Goal: Task Accomplishment & Management: Complete application form

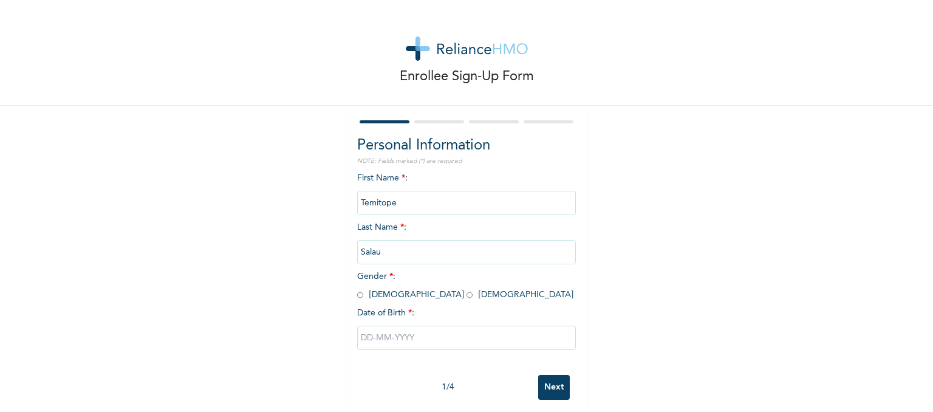
click at [357, 294] on input "radio" at bounding box center [360, 295] width 6 height 12
radio input "true"
click at [391, 333] on input "text" at bounding box center [466, 337] width 219 height 24
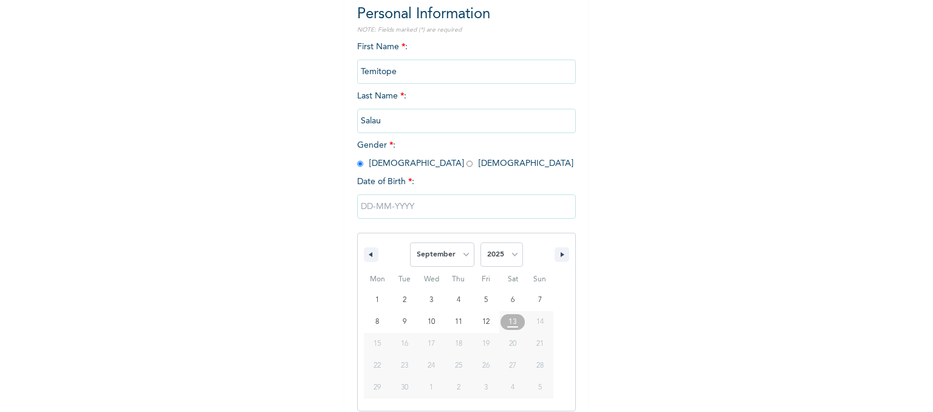
scroll to position [140, 0]
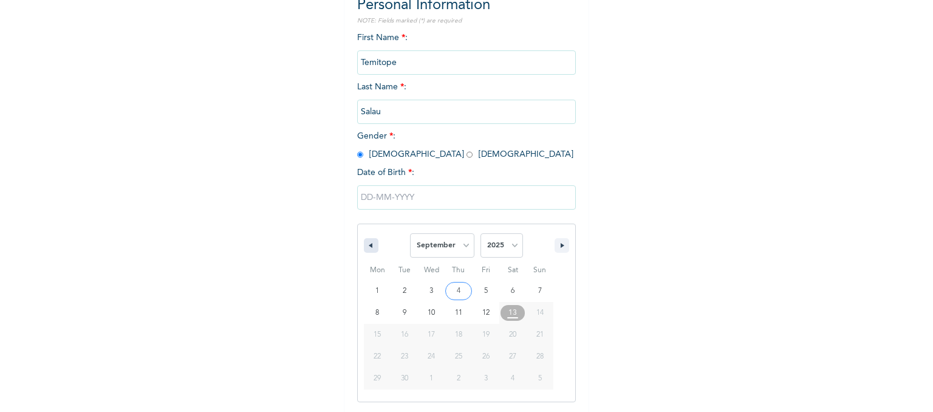
click at [366, 245] on icon "button" at bounding box center [369, 245] width 6 height 5
select select "6"
click at [501, 249] on select "2025 2024 2023 2022 2021 2020 2019 2018 2017 2016 2015 2014 2013 2012 2011 2010…" at bounding box center [501, 245] width 42 height 24
select select "1997"
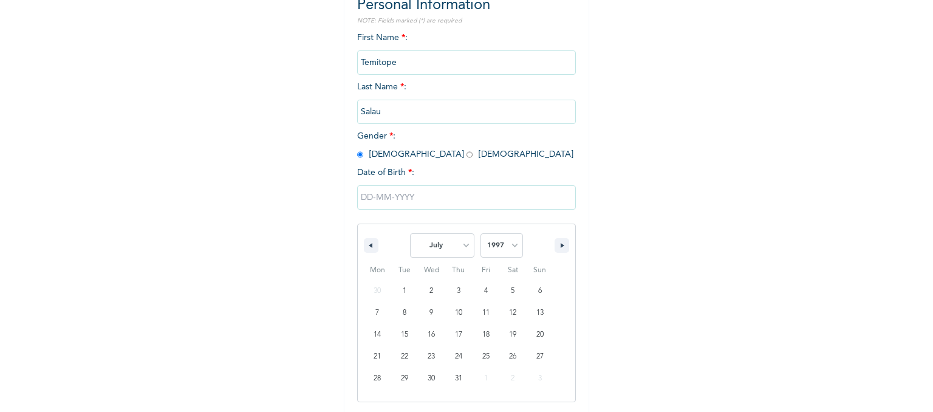
click at [480, 233] on select "2025 2024 2023 2022 2021 2020 2019 2018 2017 2016 2015 2014 2013 2012 2011 2010…" at bounding box center [501, 245] width 42 height 24
click at [437, 251] on select "January February March April May June July August September October November De…" at bounding box center [442, 245] width 64 height 24
select select "0"
click at [410, 233] on select "January February March April May June July August September October November De…" at bounding box center [442, 245] width 64 height 24
type input "01/28/1997"
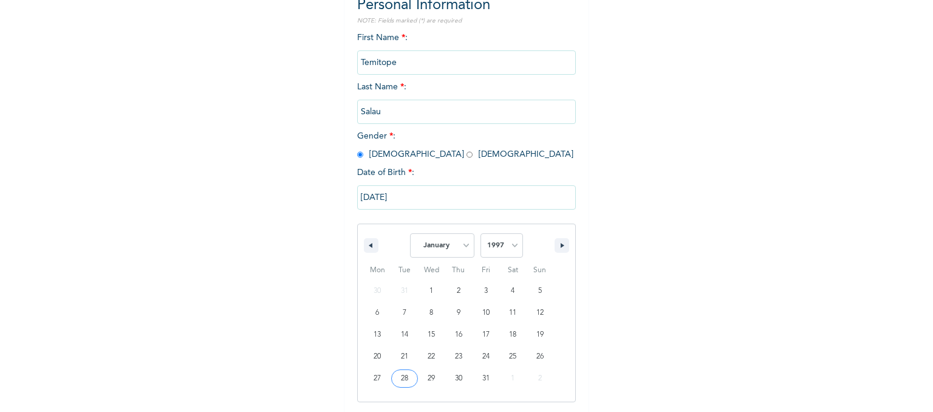
scroll to position [15, 0]
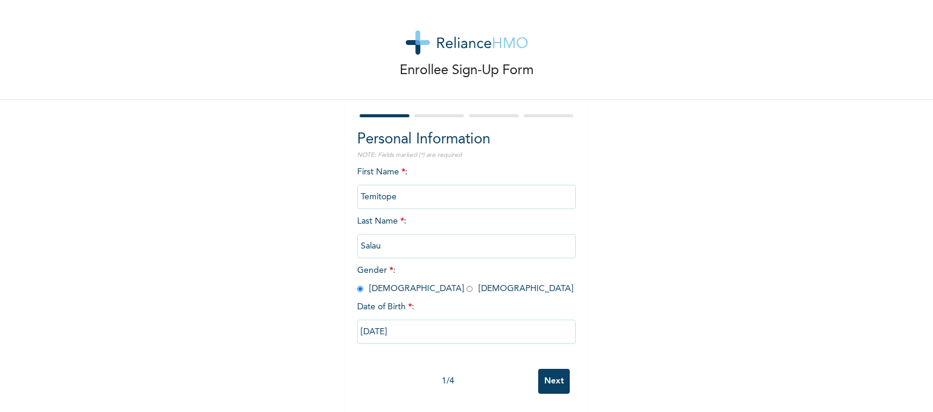
click at [548, 373] on input "Next" at bounding box center [554, 381] width 32 height 25
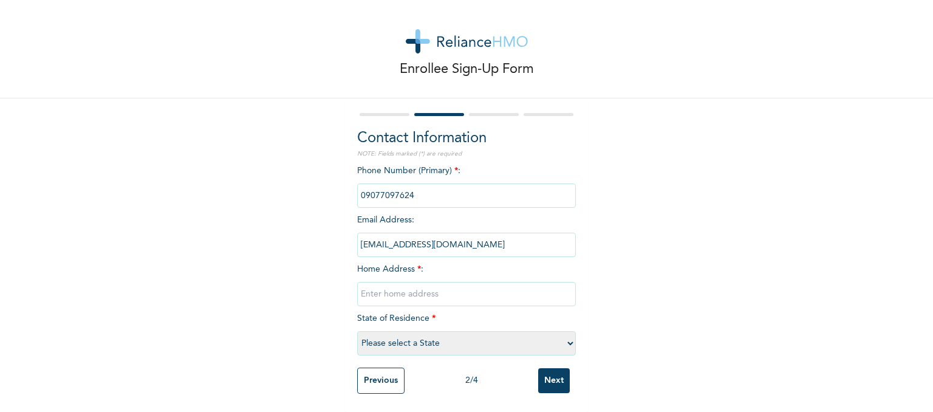
click at [415, 189] on input "phone" at bounding box center [466, 195] width 219 height 24
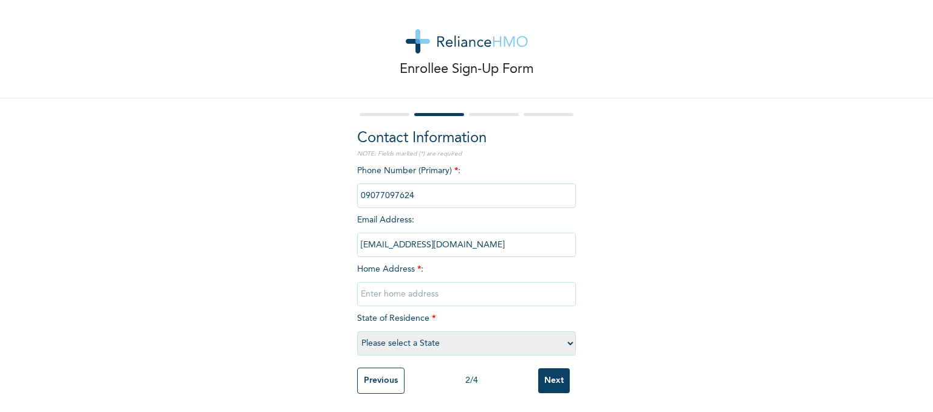
click at [415, 189] on input "phone" at bounding box center [466, 195] width 219 height 24
click at [493, 237] on input "temitopesalau4@gmail.com" at bounding box center [466, 245] width 219 height 24
click at [418, 185] on input "phone" at bounding box center [466, 195] width 219 height 24
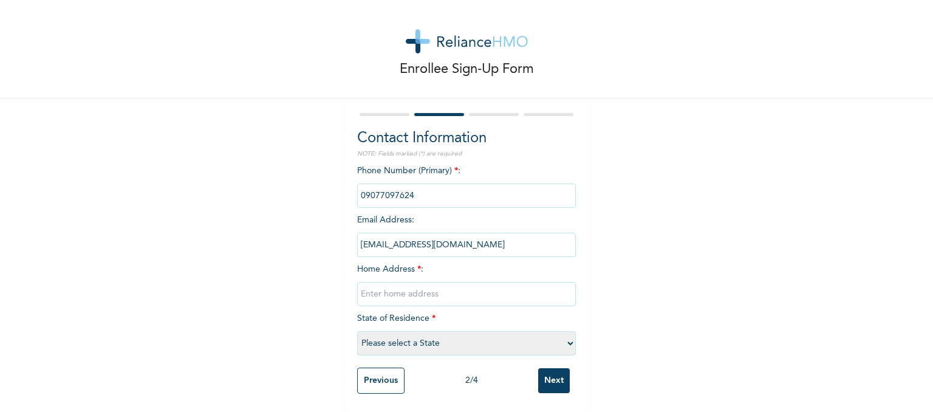
click at [418, 185] on input "phone" at bounding box center [466, 195] width 219 height 24
click at [450, 288] on input "text" at bounding box center [466, 294] width 219 height 24
click at [441, 287] on input "44 Akeem Alao street, Ayobo - Ipaja" at bounding box center [466, 294] width 219 height 24
type input "44 Akeem Alao street, Oluwaga bus stop Ayobo - Ipaja"
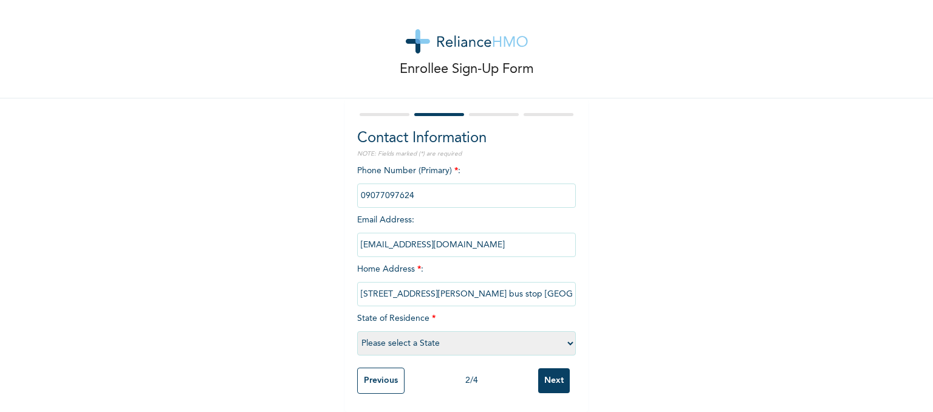
click at [430, 339] on select "Please select a State Abia Abuja (FCT) Adamawa Akwa Ibom Anambra Bauchi Bayelsa…" at bounding box center [466, 343] width 219 height 24
select select "25"
click at [357, 331] on select "Please select a State Abia Abuja (FCT) Adamawa Akwa Ibom Anambra Bauchi Bayelsa…" at bounding box center [466, 343] width 219 height 24
click at [552, 372] on input "Next" at bounding box center [554, 380] width 32 height 25
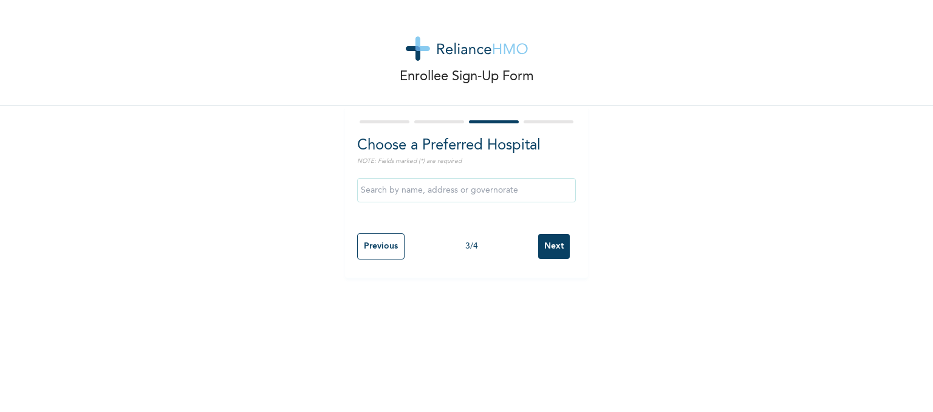
scroll to position [0, 0]
click at [365, 251] on input "Previous" at bounding box center [380, 246] width 47 height 26
select select "25"
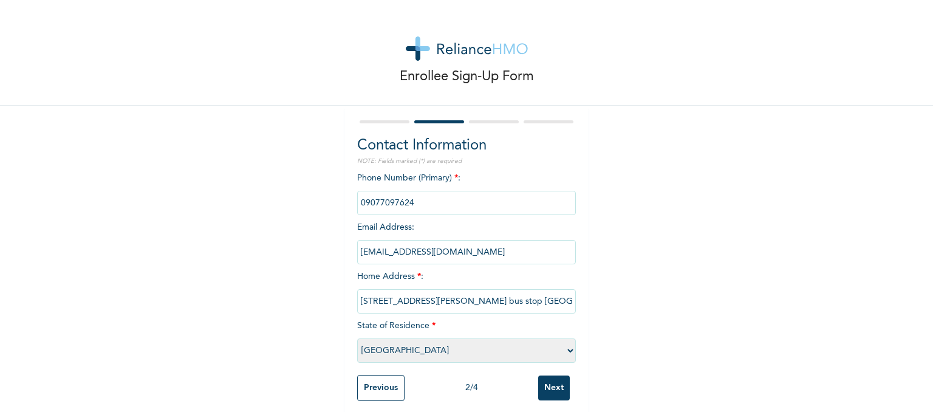
click at [542, 387] on input "Next" at bounding box center [554, 387] width 32 height 25
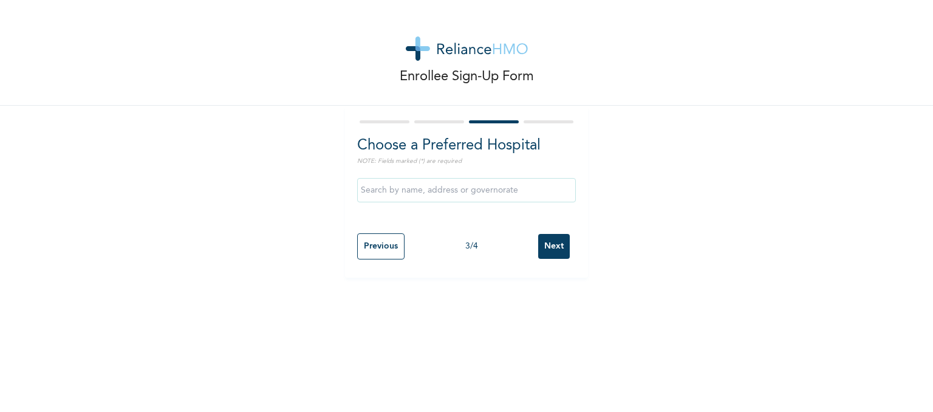
click at [415, 192] on input "text" at bounding box center [466, 190] width 219 height 24
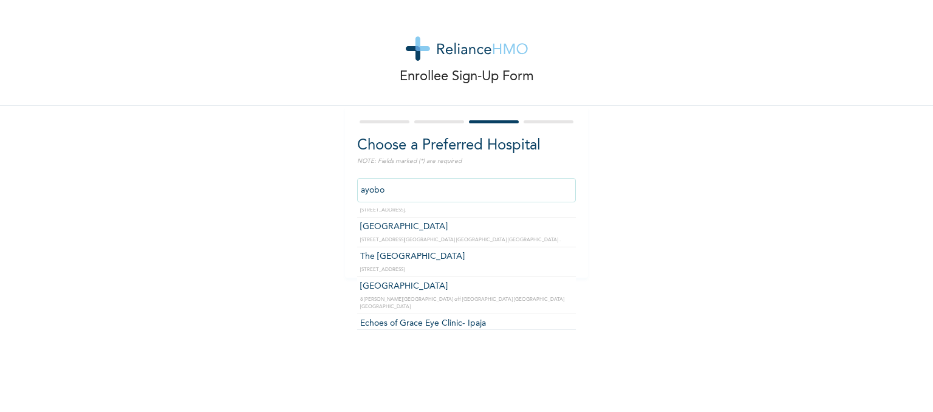
scroll to position [146, 0]
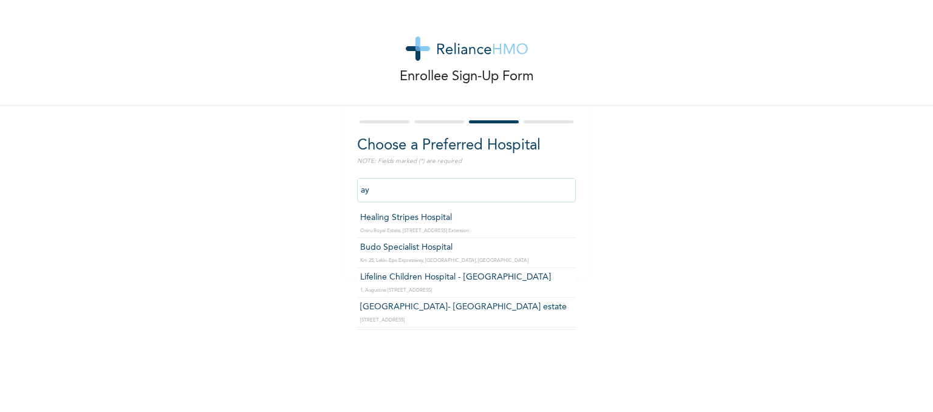
type input "a"
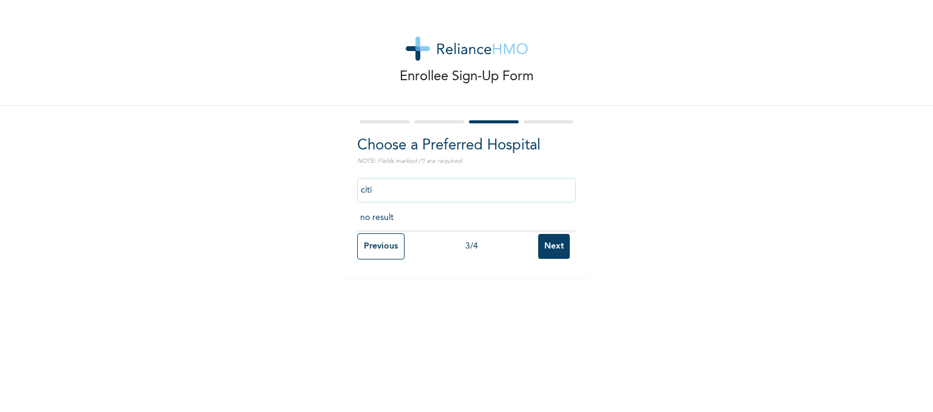
click at [422, 192] on input "citi" at bounding box center [466, 190] width 219 height 24
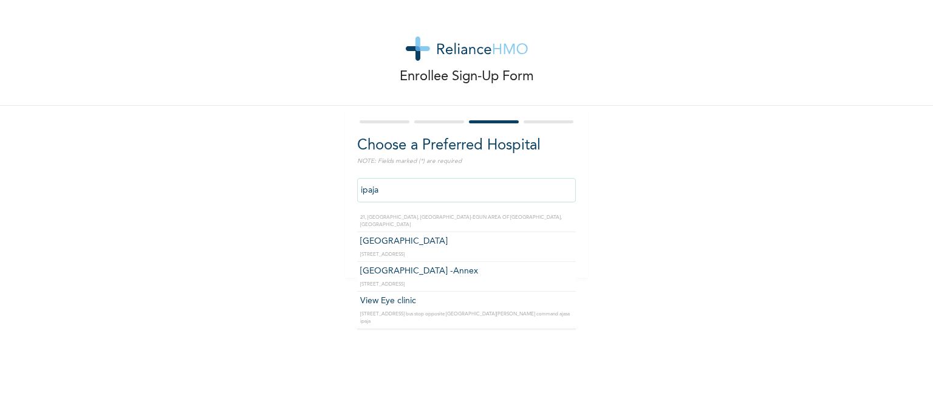
scroll to position [297, 0]
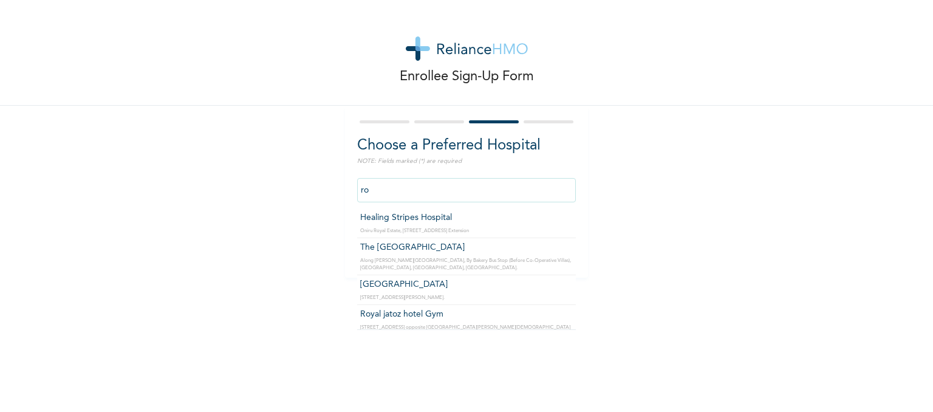
type input "r"
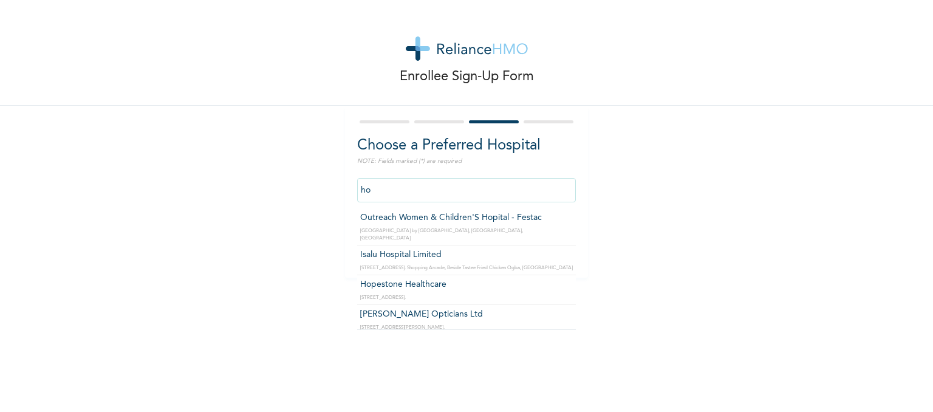
type input "h"
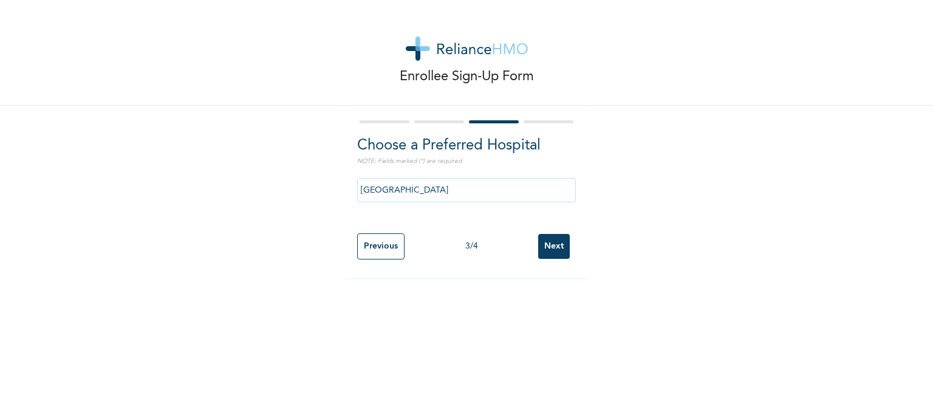
click at [435, 192] on input "[GEOGRAPHIC_DATA]" at bounding box center [466, 190] width 219 height 24
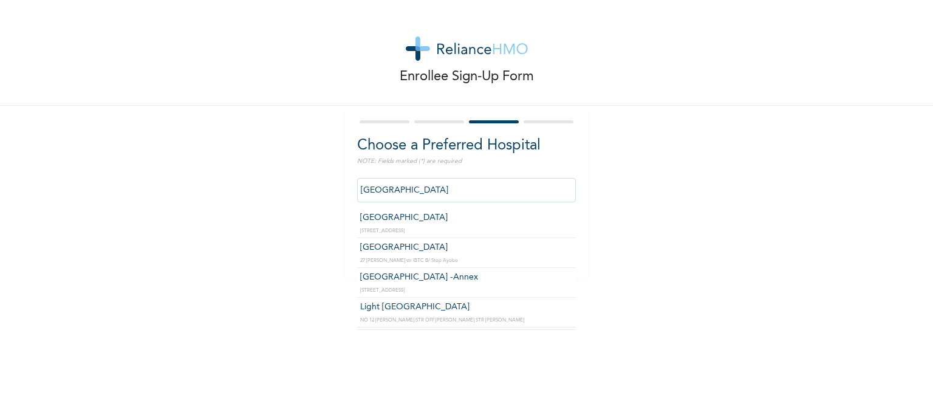
click at [435, 192] on input "[GEOGRAPHIC_DATA]" at bounding box center [466, 190] width 219 height 24
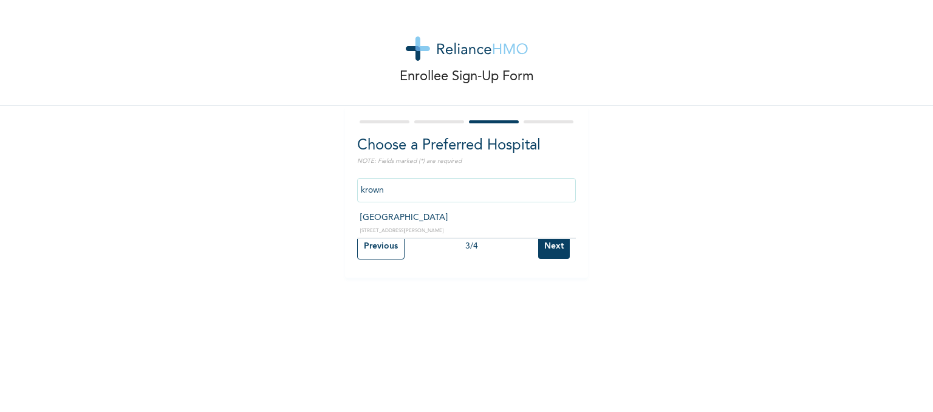
type input "[GEOGRAPHIC_DATA]"
click at [542, 251] on input "Next" at bounding box center [554, 246] width 32 height 25
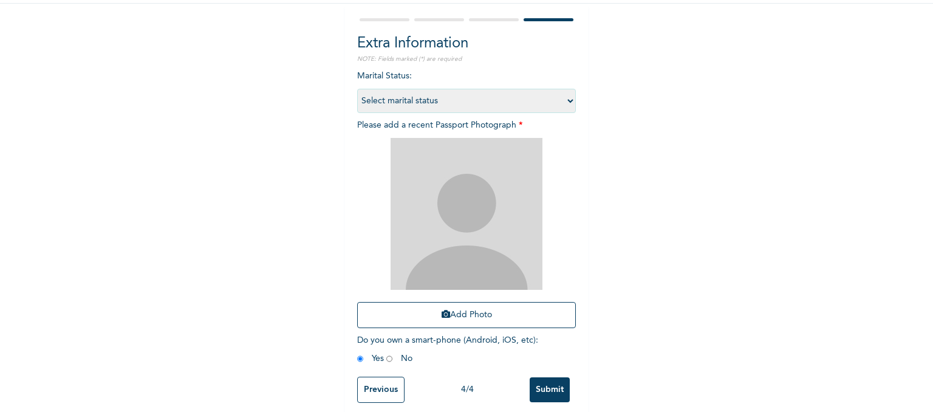
scroll to position [106, 0]
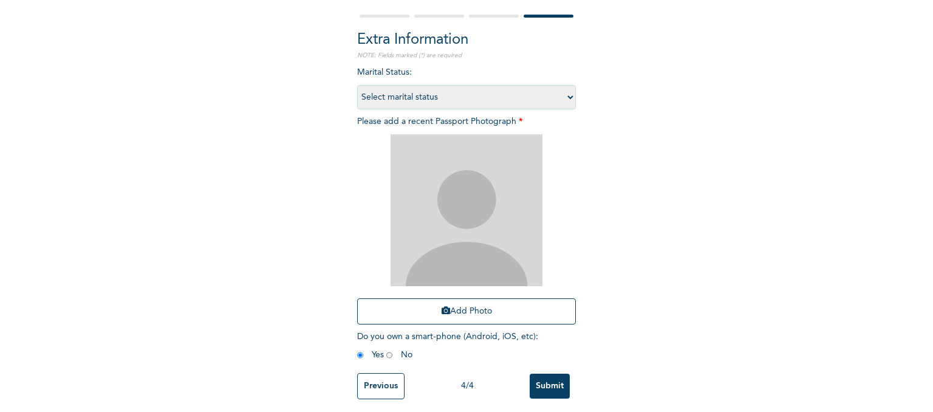
click at [508, 100] on select "Select marital status Single Married Divorced Widow/Widower" at bounding box center [466, 97] width 219 height 24
select select "1"
click at [357, 85] on select "Select marital status Single Married Divorced Widow/Widower" at bounding box center [466, 97] width 219 height 24
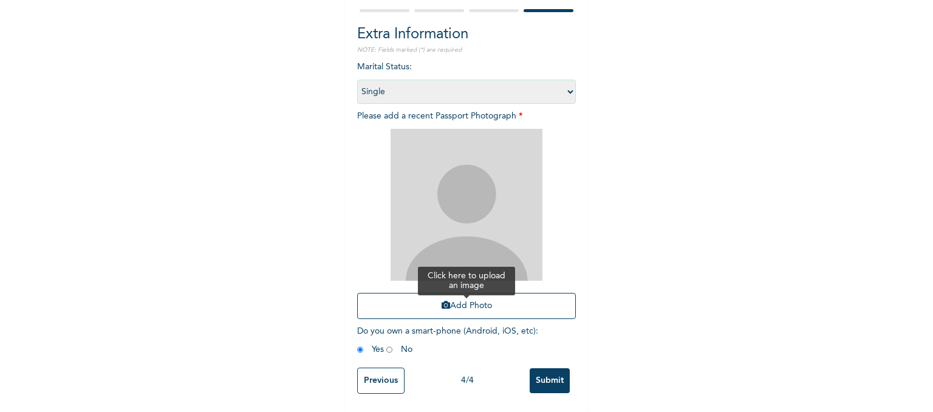
click at [444, 304] on button "Add Photo" at bounding box center [466, 306] width 219 height 26
click at [462, 293] on button "Add Photo" at bounding box center [466, 306] width 219 height 26
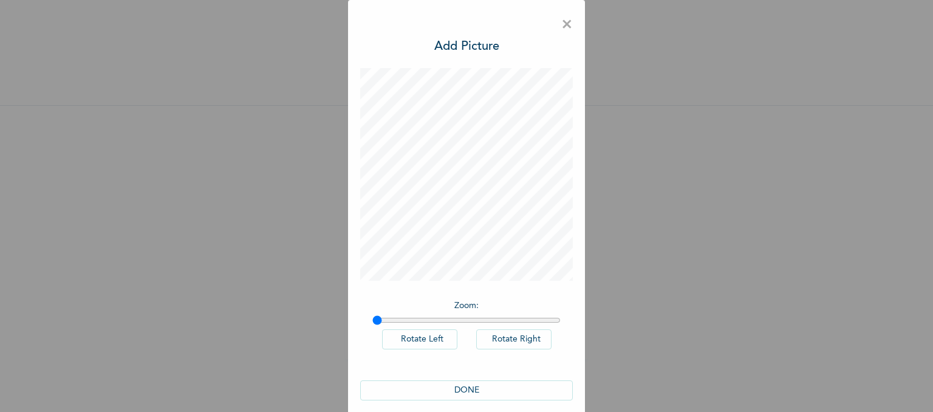
scroll to position [0, 0]
click at [469, 386] on button "DONE" at bounding box center [466, 390] width 212 height 20
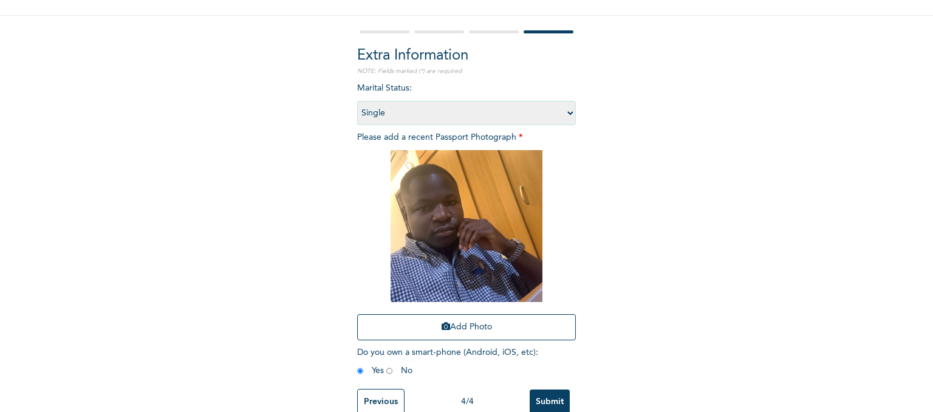
scroll to position [120, 0]
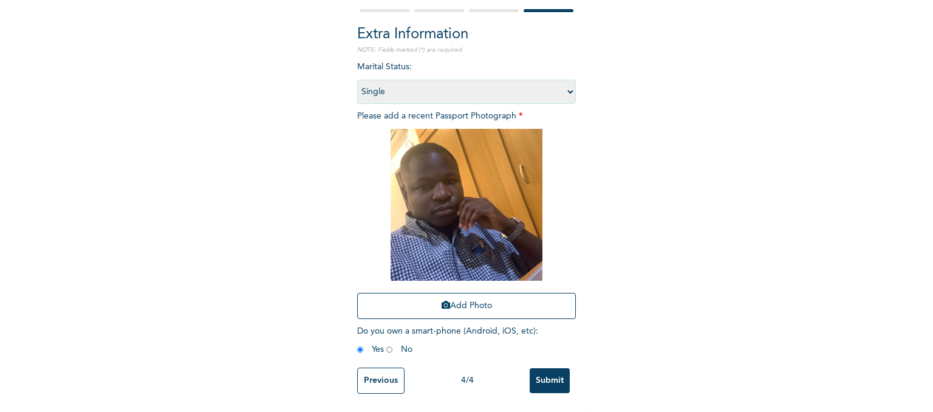
click at [538, 371] on input "Submit" at bounding box center [549, 380] width 40 height 25
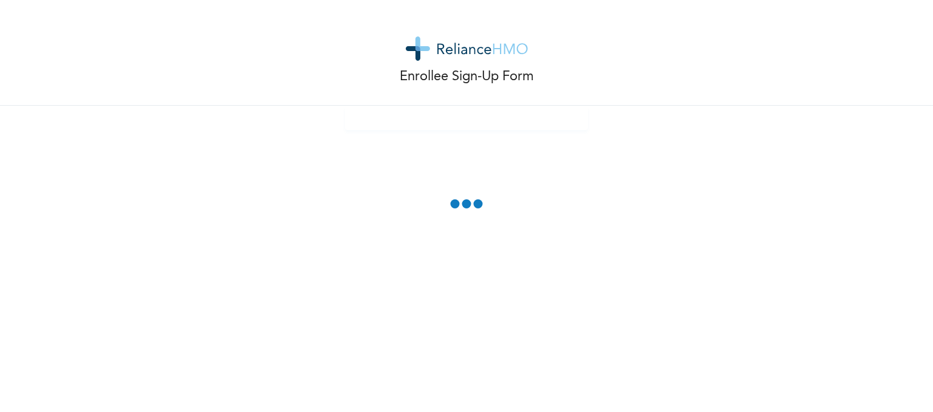
scroll to position [0, 0]
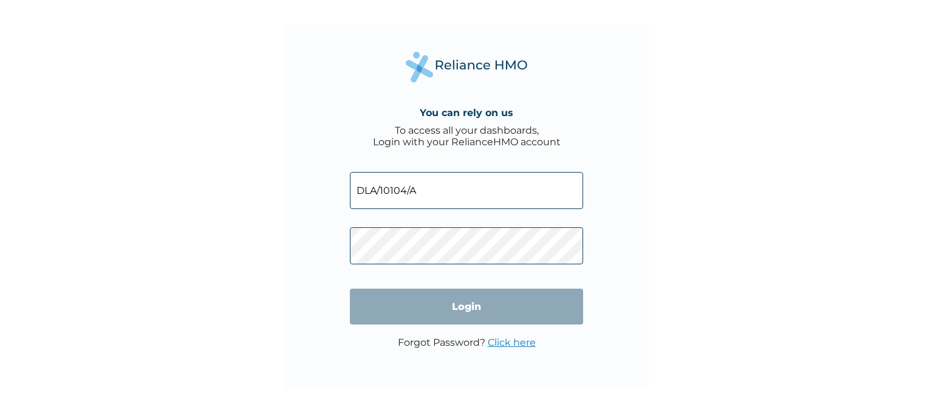
click at [480, 186] on input "DLA/10104/A" at bounding box center [466, 190] width 233 height 37
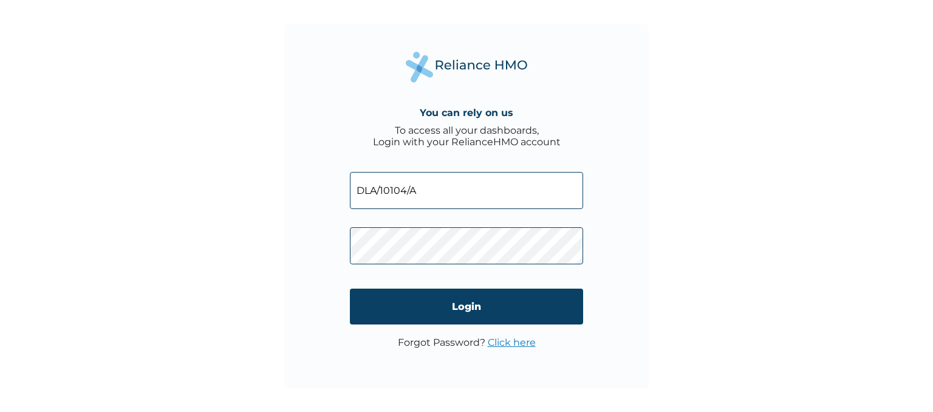
click at [480, 186] on input "DLA/10104/A" at bounding box center [466, 190] width 233 height 37
paste input "NGW/10052"
type input "NGW/10052/A"
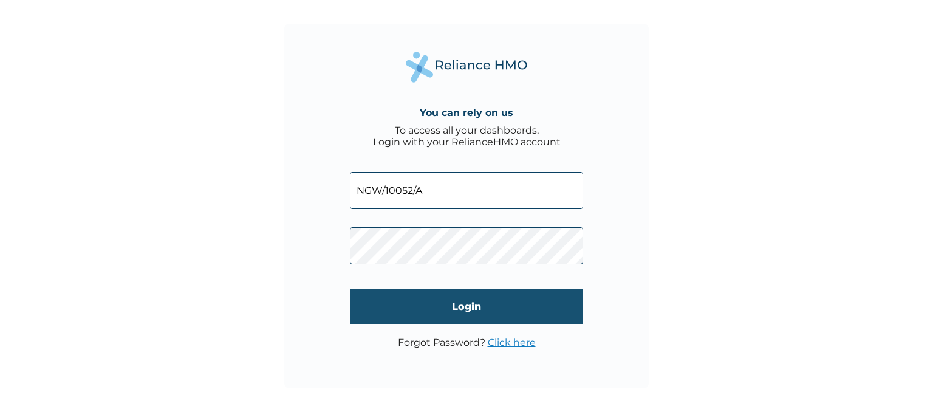
click at [370, 293] on input "Login" at bounding box center [466, 306] width 233 height 36
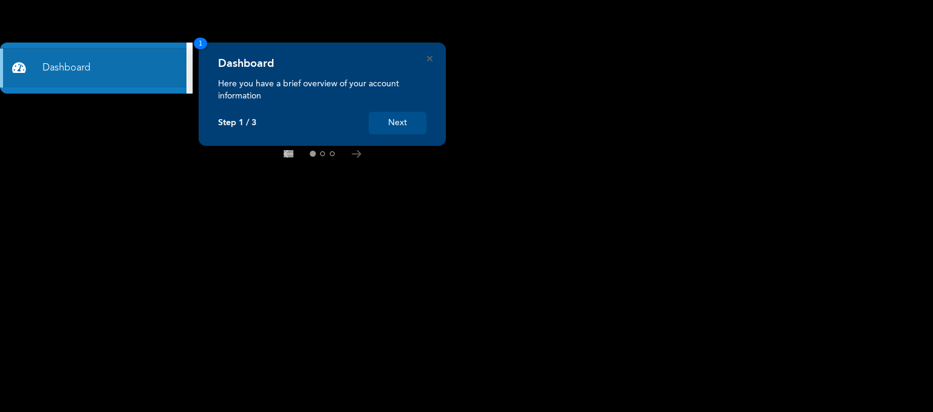
click at [396, 119] on button "Next" at bounding box center [398, 123] width 58 height 22
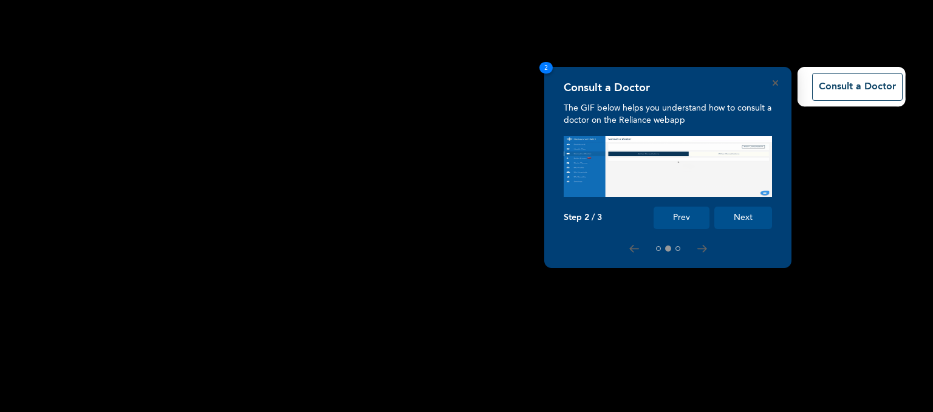
click at [732, 222] on button "Next" at bounding box center [743, 217] width 58 height 22
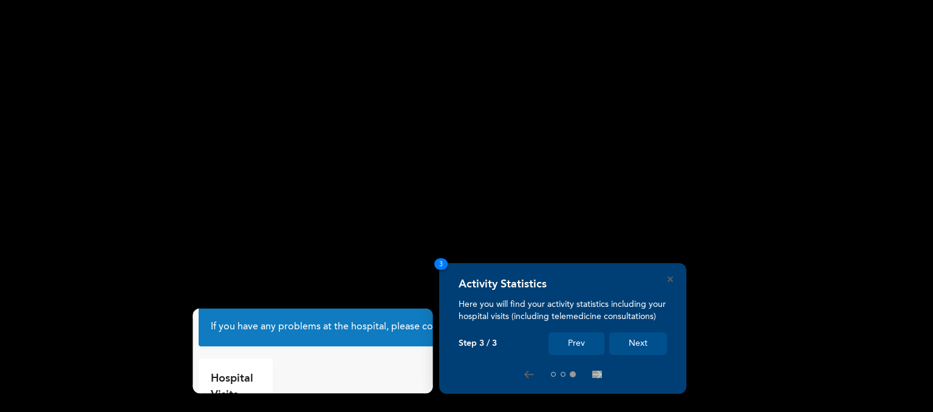
scroll to position [44, 0]
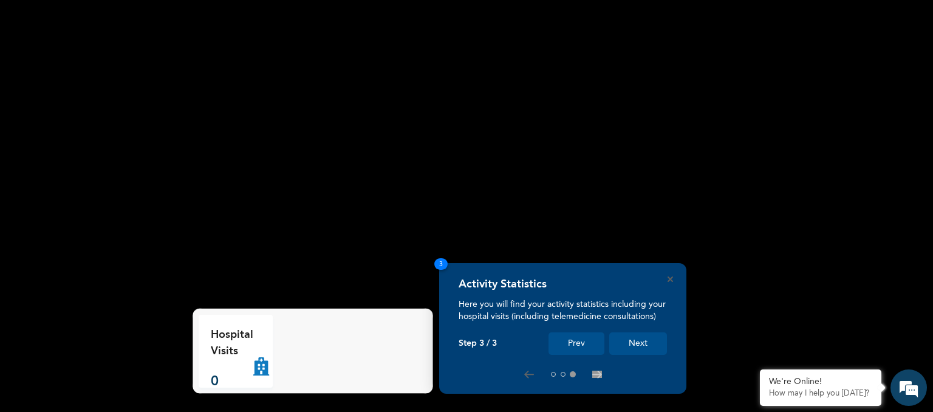
click at [635, 341] on button "Next" at bounding box center [638, 343] width 58 height 22
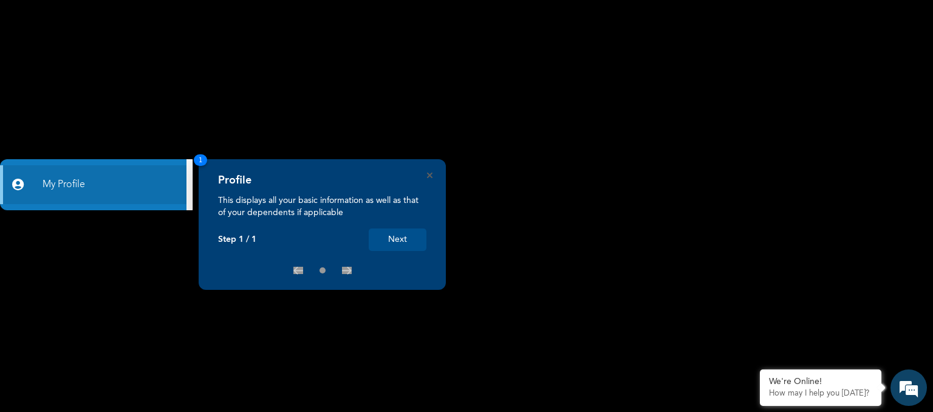
click at [409, 239] on button "Next" at bounding box center [398, 239] width 58 height 22
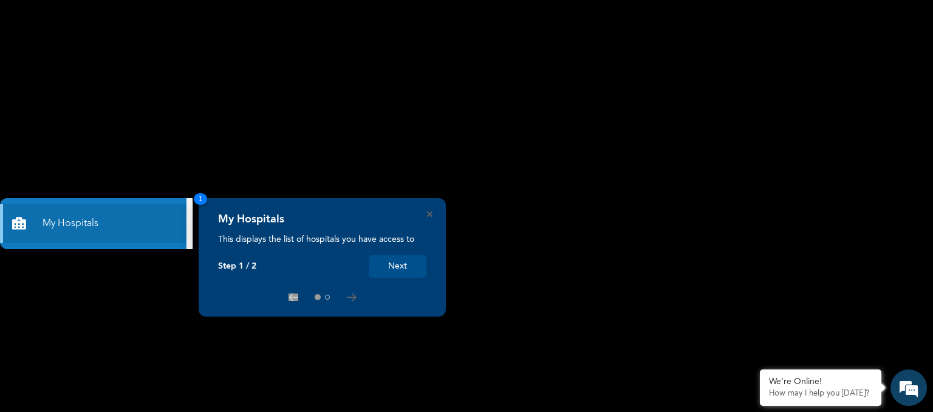
click at [407, 270] on button "Next" at bounding box center [398, 266] width 58 height 22
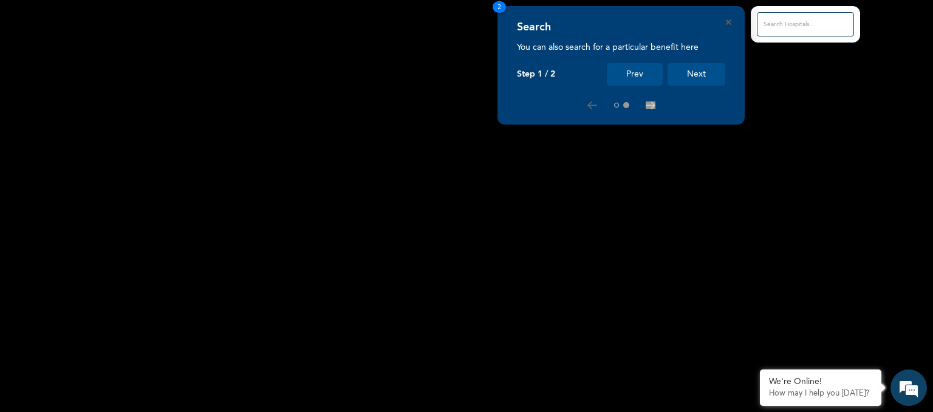
click at [407, 270] on rect at bounding box center [466, 206] width 933 height 412
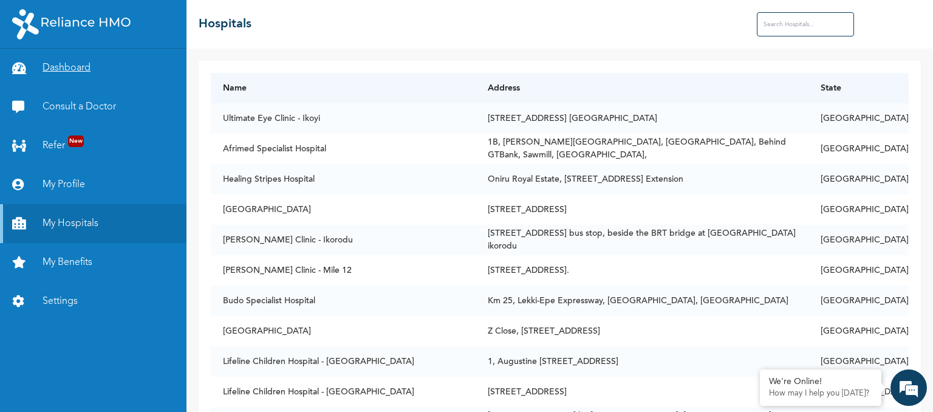
click at [102, 60] on link "Dashboard" at bounding box center [93, 68] width 186 height 39
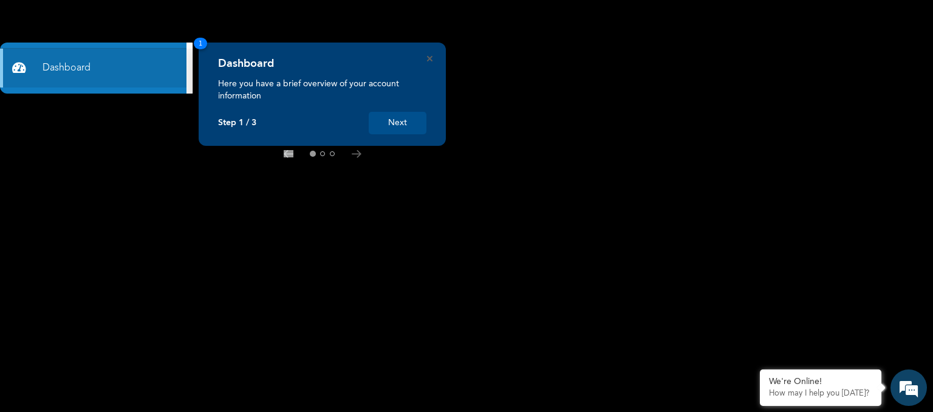
click at [408, 125] on button "Next" at bounding box center [398, 123] width 58 height 22
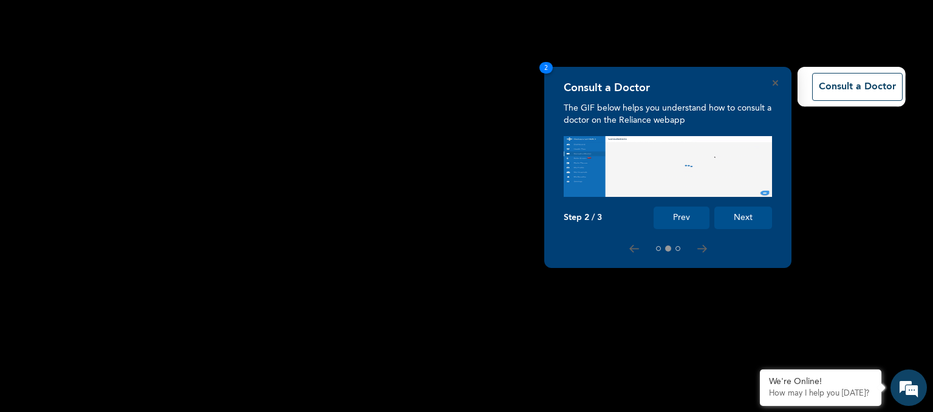
click at [437, 263] on rect at bounding box center [466, 206] width 933 height 412
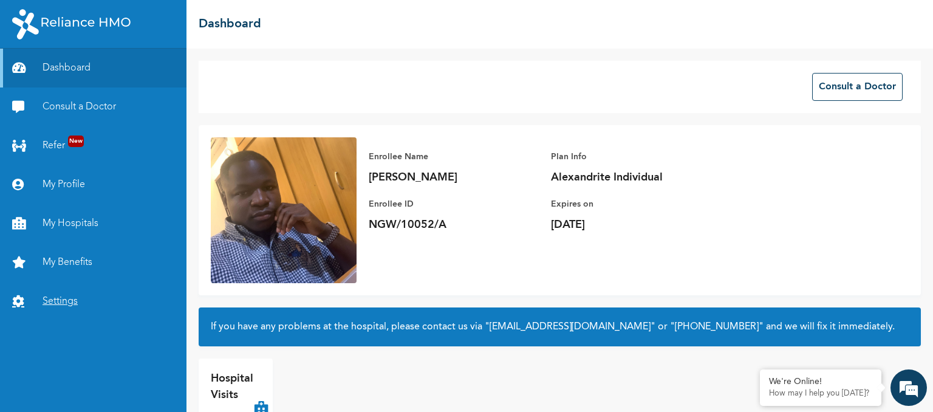
click at [76, 305] on link "Settings" at bounding box center [93, 301] width 186 height 39
